Goal: Task Accomplishment & Management: Complete application form

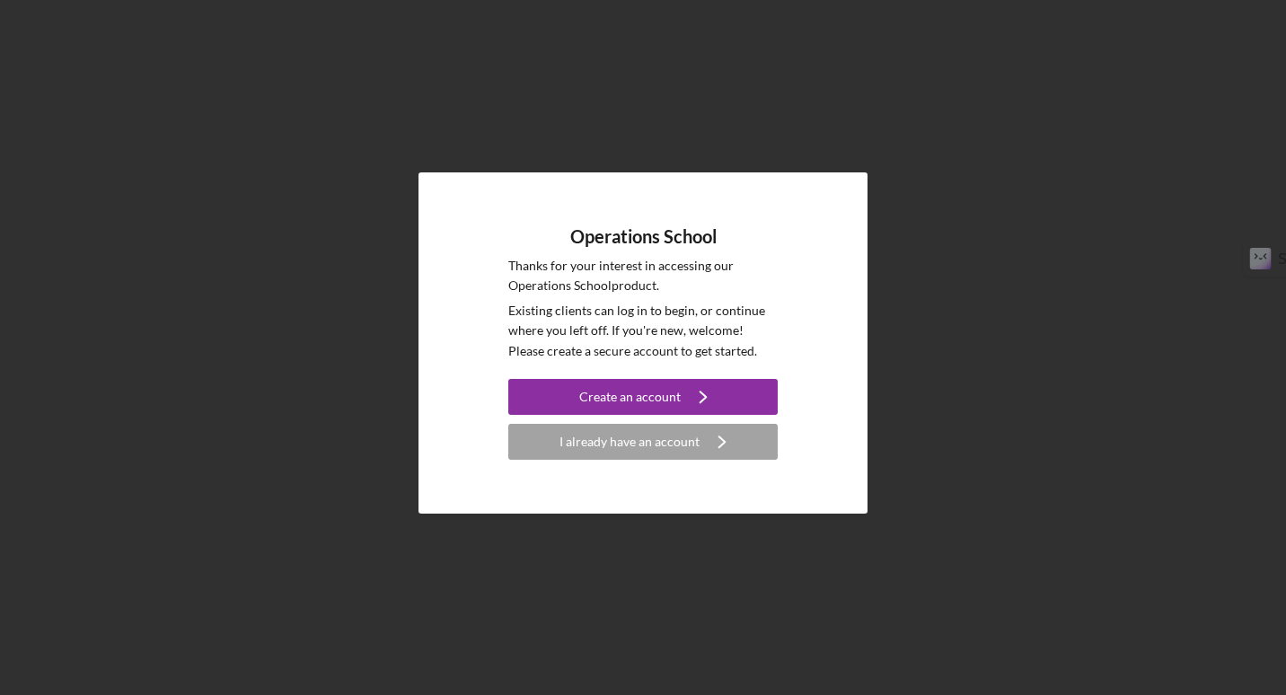
click at [681, 394] on icon "Icon/Navigate" at bounding box center [703, 396] width 45 height 45
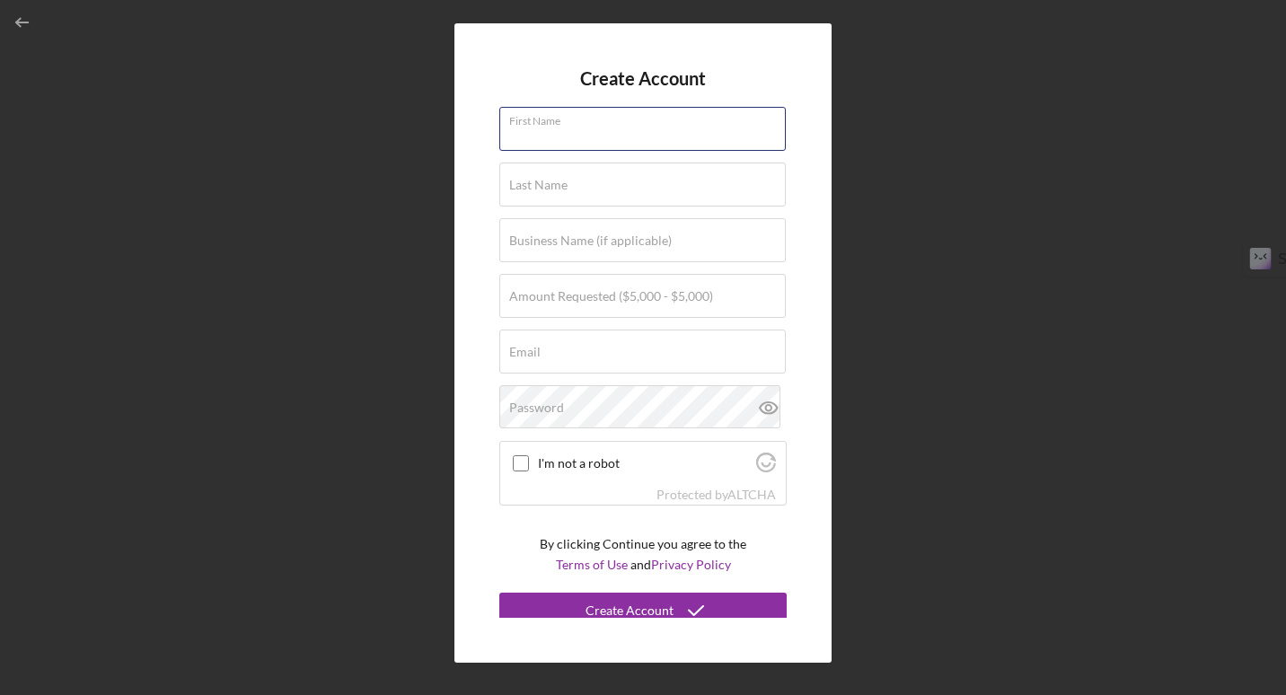
click at [570, 136] on input "First Name" at bounding box center [642, 128] width 286 height 43
type input "[PERSON_NAME]"
type input "[PERSON_NAME], LMSW"
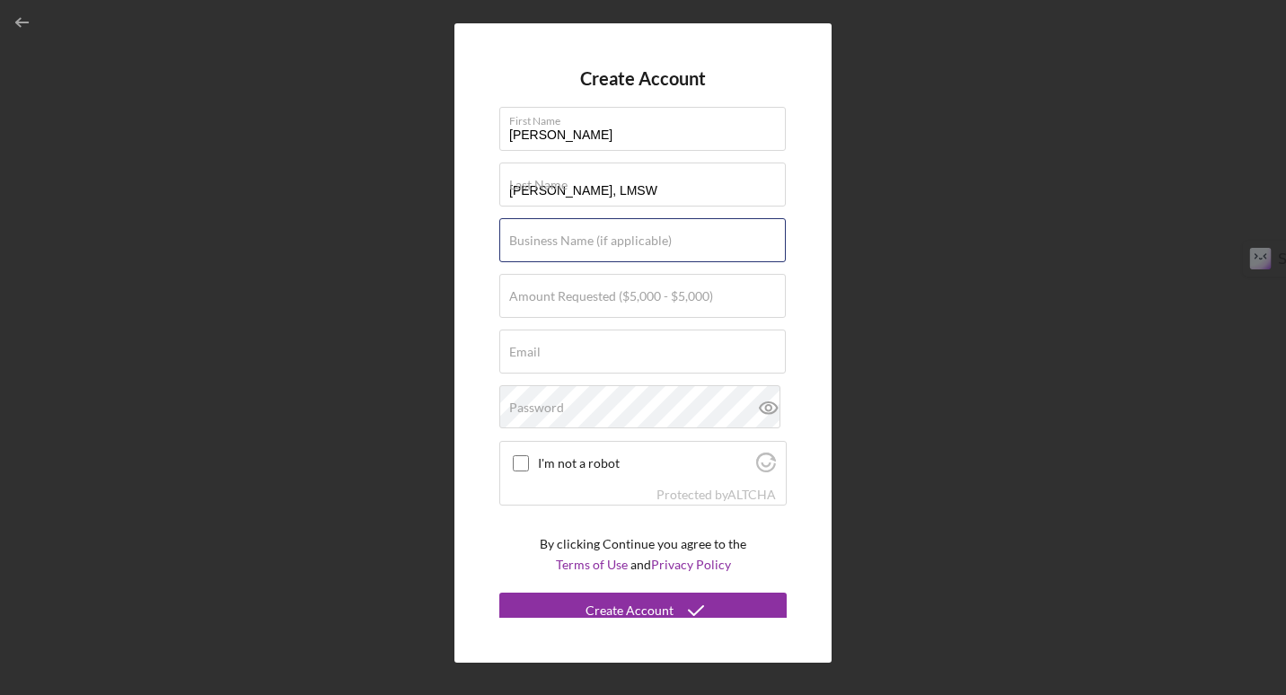
type input "LIFT After [MEDICAL_DATA]"
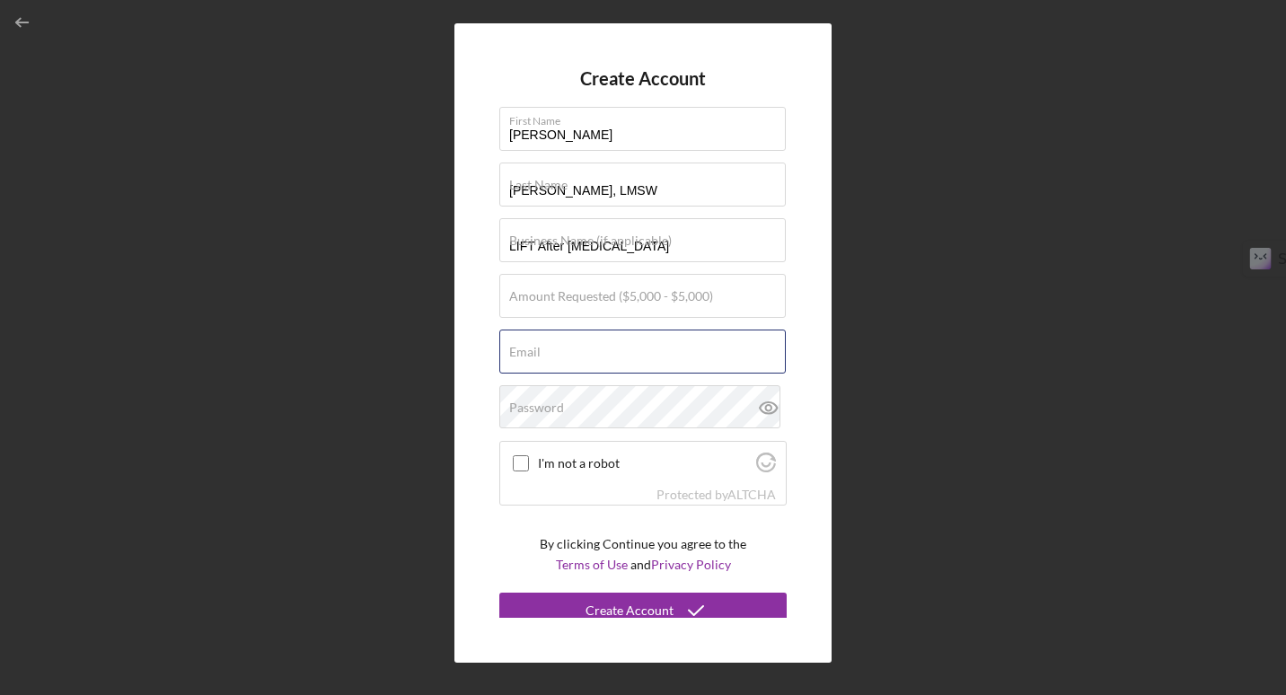
type input "[EMAIL_ADDRESS][DOMAIN_NAME]"
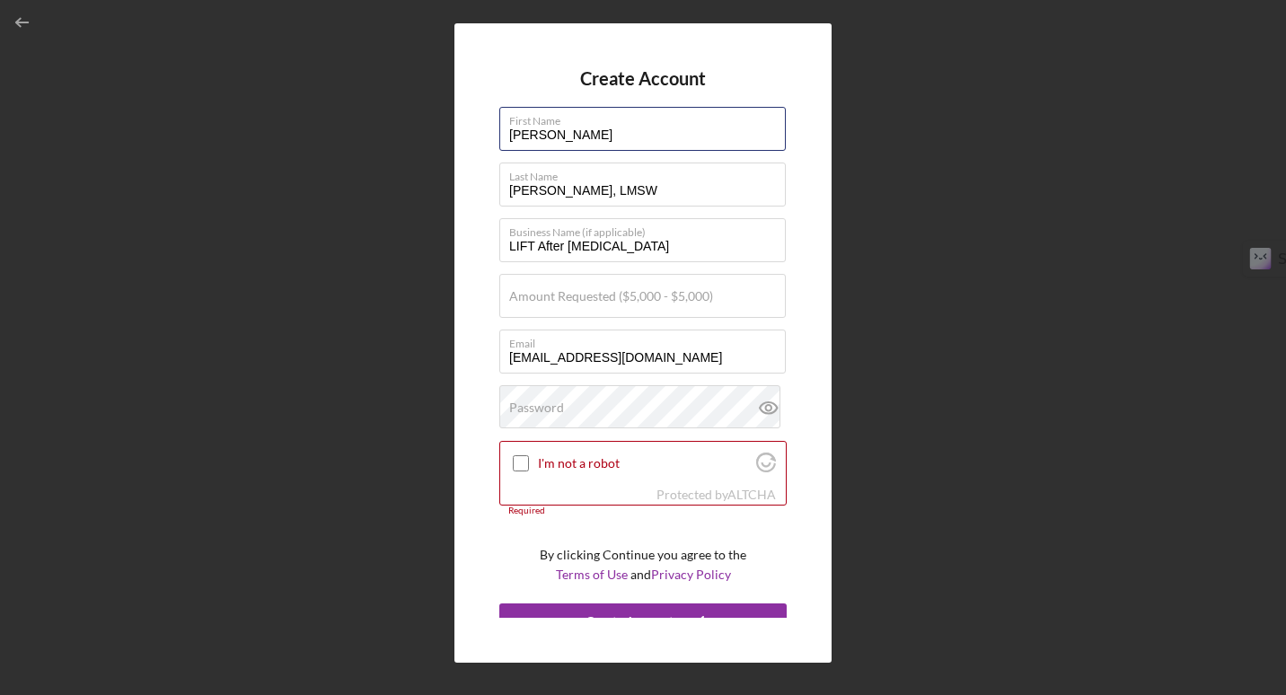
drag, startPoint x: 528, startPoint y: 133, endPoint x: 470, endPoint y: 141, distance: 58.9
click at [471, 140] on div "Create Account First Name [PERSON_NAME] Last Name [PERSON_NAME], LMSW Business …" at bounding box center [642, 342] width 377 height 638
click at [578, 135] on input "[PERSON_NAME]" at bounding box center [642, 128] width 286 height 43
type input "[PERSON_NAME]"
click at [809, 338] on div "Create Account First Name [PERSON_NAME] Last Name [PERSON_NAME], LMSW Business …" at bounding box center [642, 342] width 377 height 638
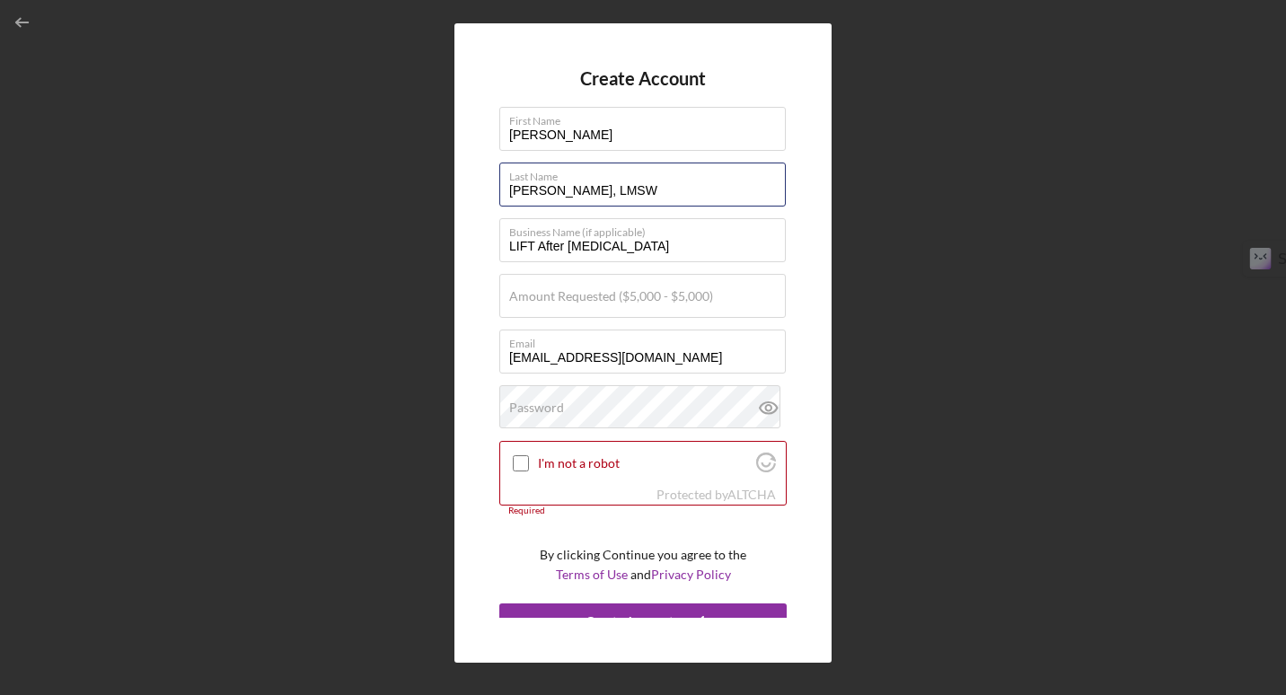
click at [585, 186] on input "[PERSON_NAME], LMSW" at bounding box center [642, 184] width 286 height 43
type input "[PERSON_NAME]"
click at [468, 335] on div "Create Account First Name [PERSON_NAME] Last Name [PERSON_NAME] Business Name (…" at bounding box center [642, 342] width 377 height 638
click at [551, 301] on label "Amount Requested ($5,000 - $5,000)" at bounding box center [611, 296] width 204 height 14
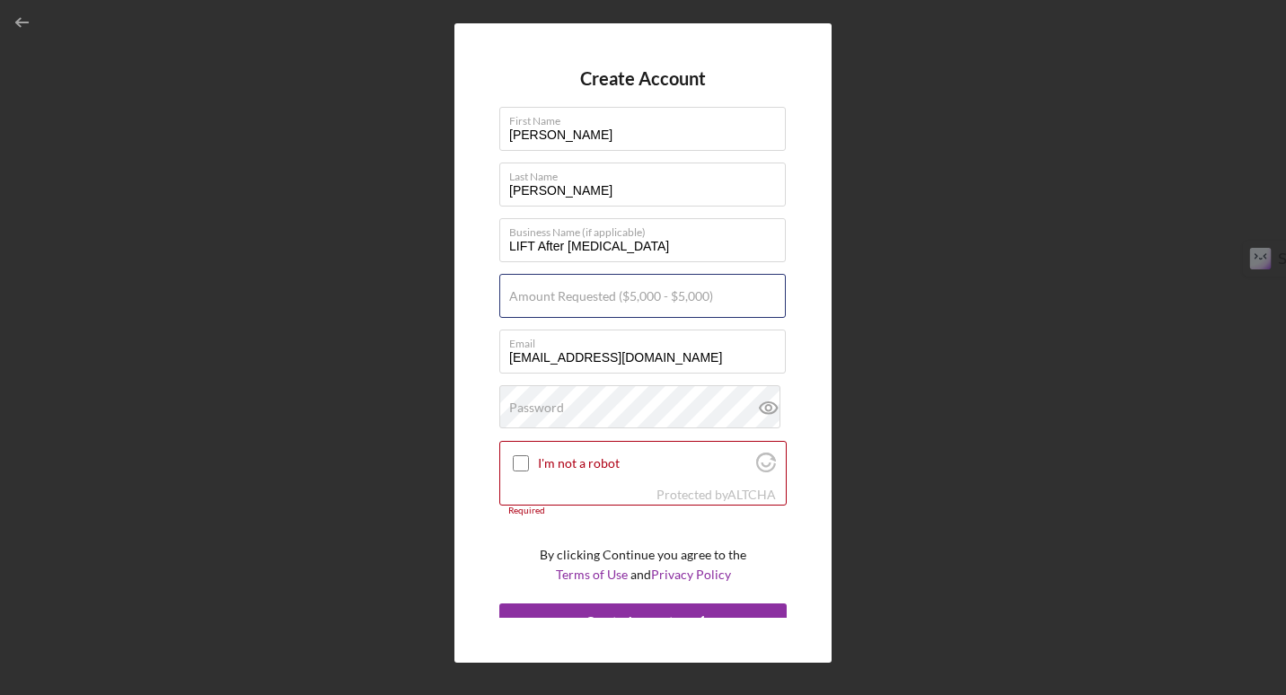
click at [551, 301] on input "Amount Requested ($5,000 - $5,000)" at bounding box center [642, 295] width 286 height 43
type input "$5,000"
click at [558, 411] on label "Password" at bounding box center [536, 407] width 55 height 14
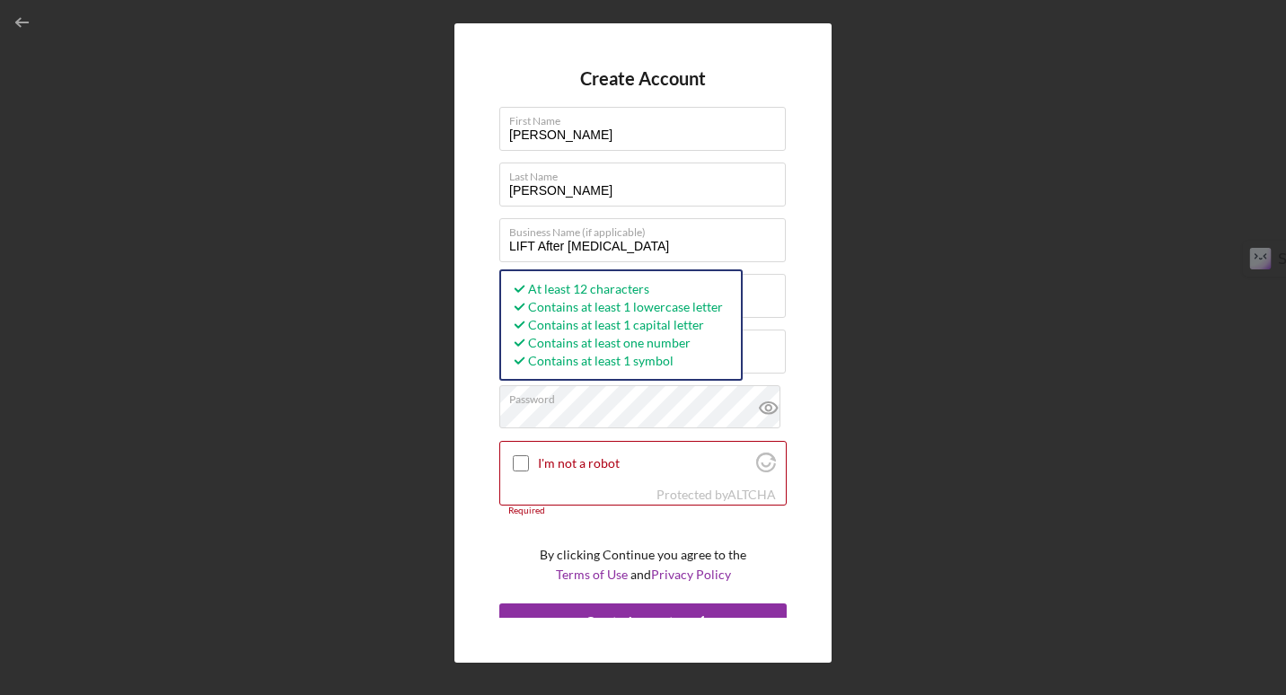
click at [519, 460] on input "I'm not a robot" at bounding box center [521, 463] width 16 height 16
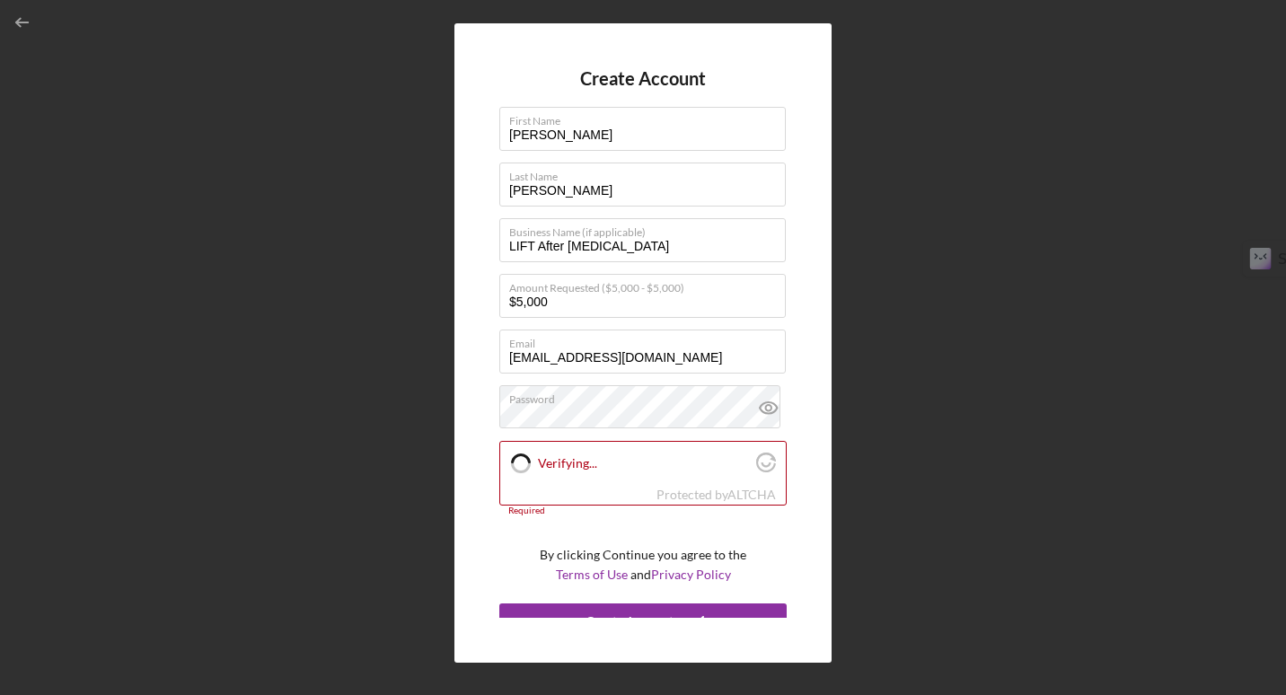
checkbox input "true"
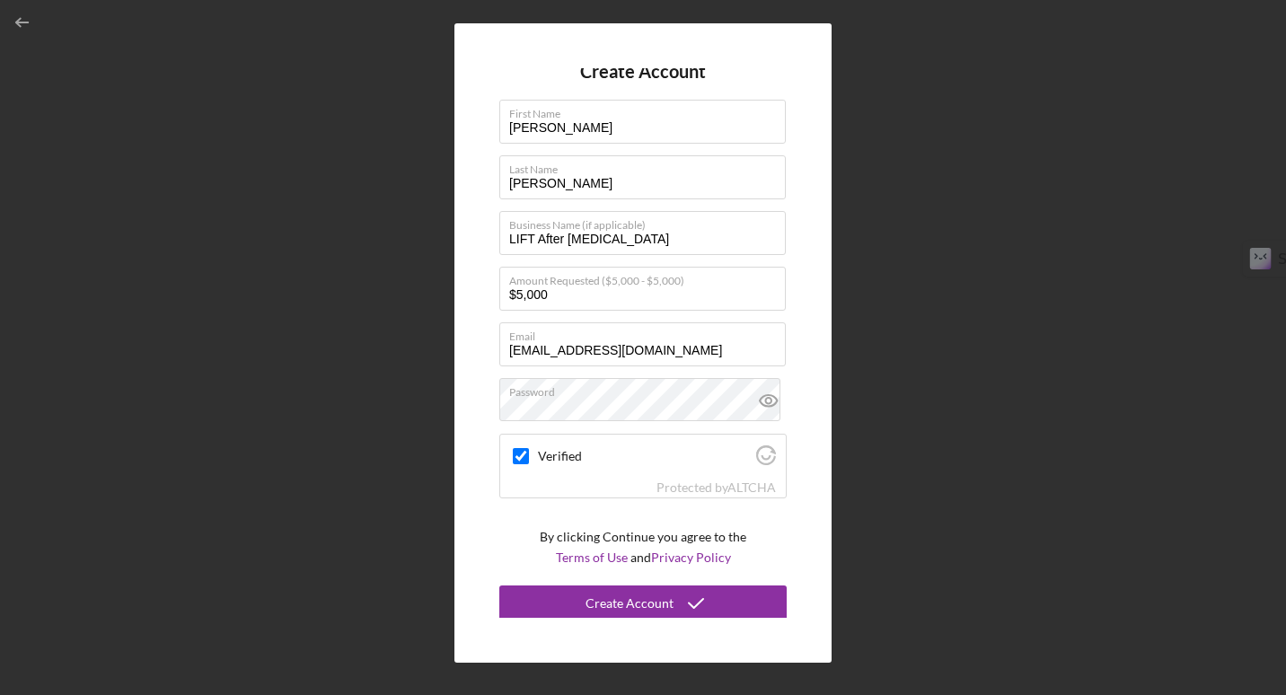
scroll to position [11, 0]
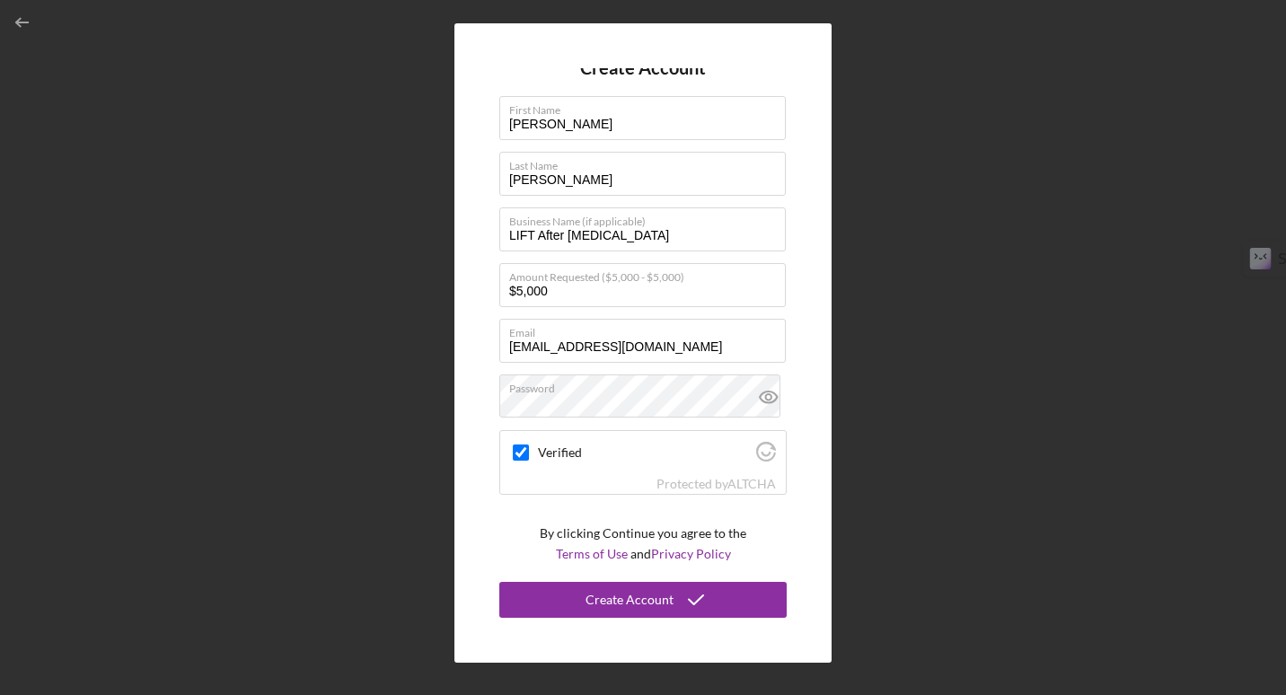
click at [638, 593] on div "Create Account" at bounding box center [629, 600] width 88 height 36
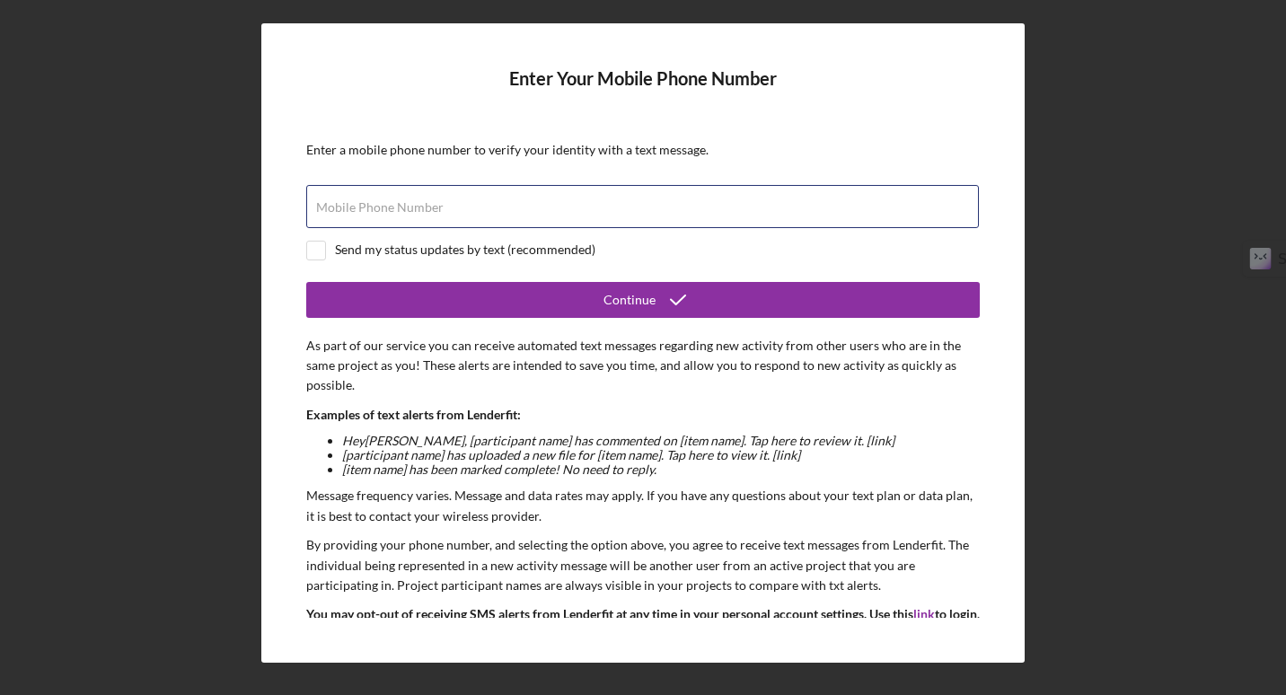
click at [558, 213] on input "Mobile Phone Number" at bounding box center [642, 206] width 672 height 43
drag, startPoint x: 412, startPoint y: 217, endPoint x: 304, endPoint y: 211, distance: 107.9
click at [311, 208] on input "[PHONE_NUMBER]" at bounding box center [642, 206] width 672 height 43
type input "[PHONE_NUMBER]"
click at [320, 249] on input "checkbox" at bounding box center [316, 251] width 18 height 18
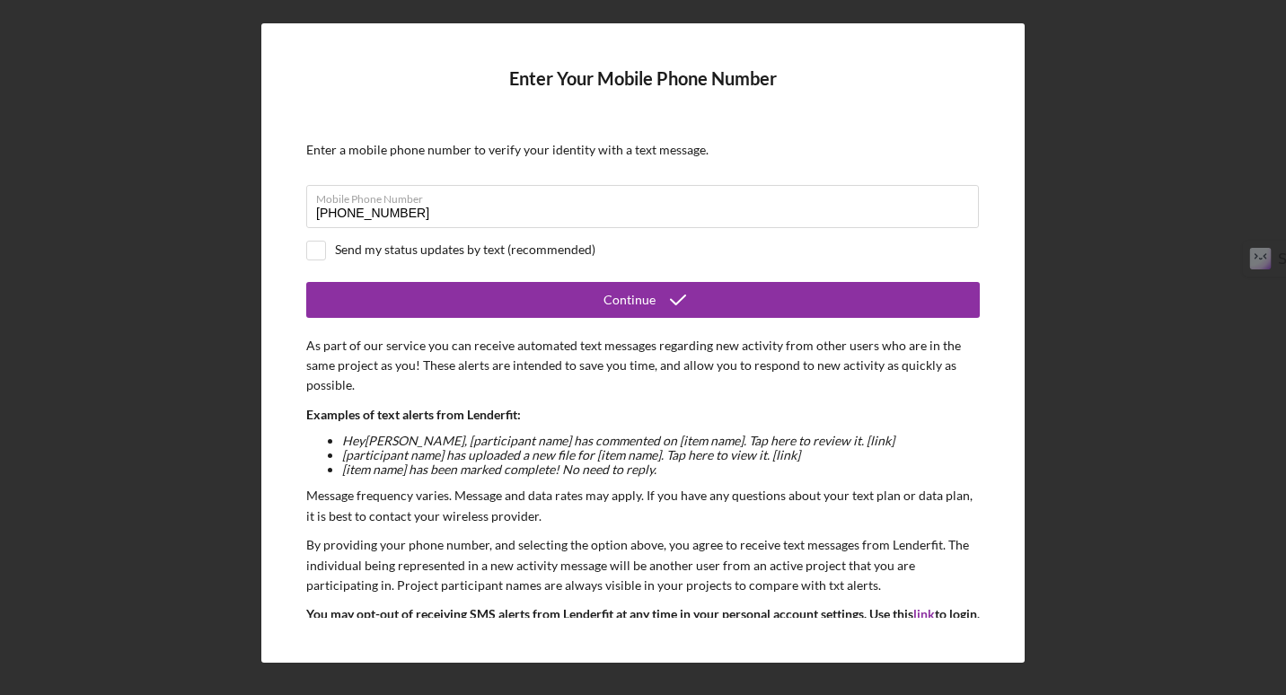
checkbox input "true"
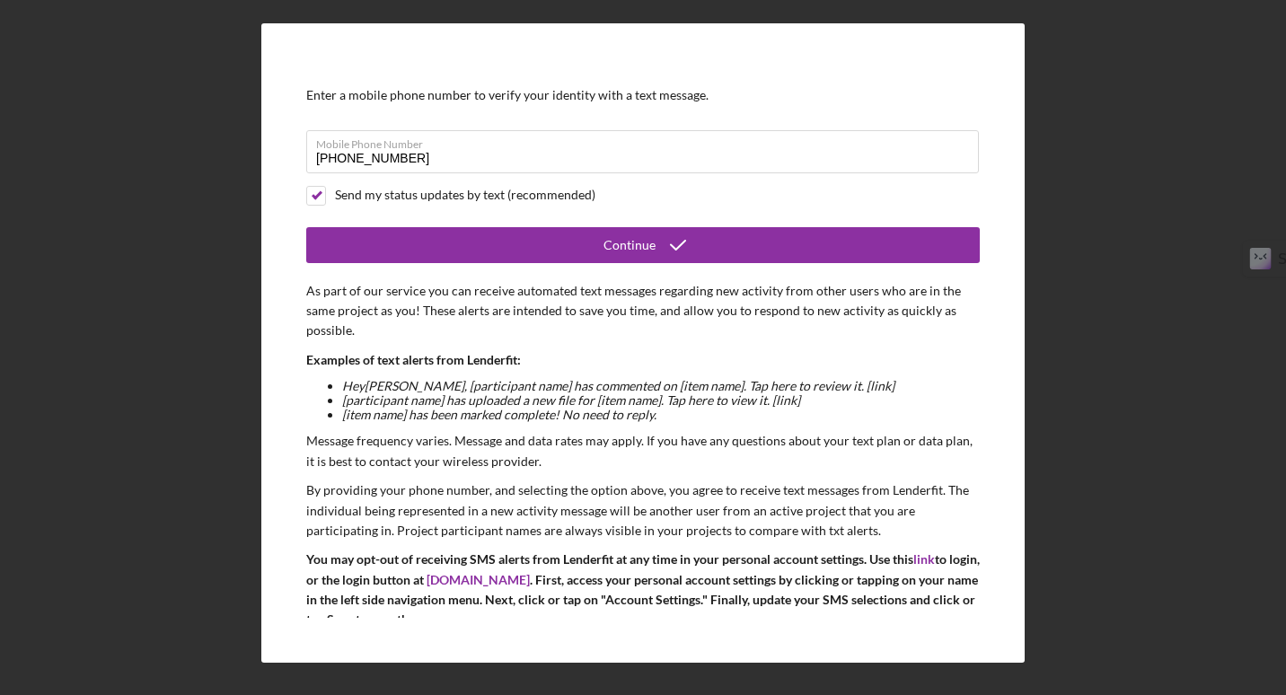
scroll to position [106, 0]
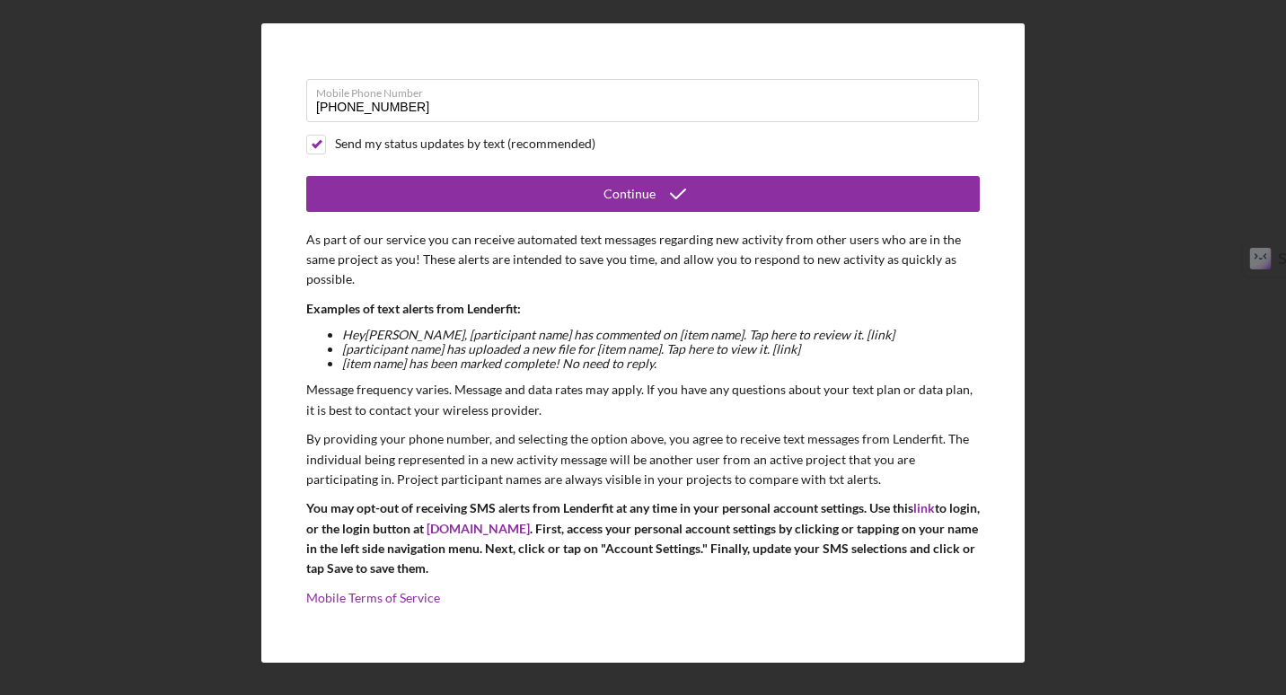
click at [648, 197] on div "Continue" at bounding box center [629, 194] width 52 height 36
